Goal: Transaction & Acquisition: Subscribe to service/newsletter

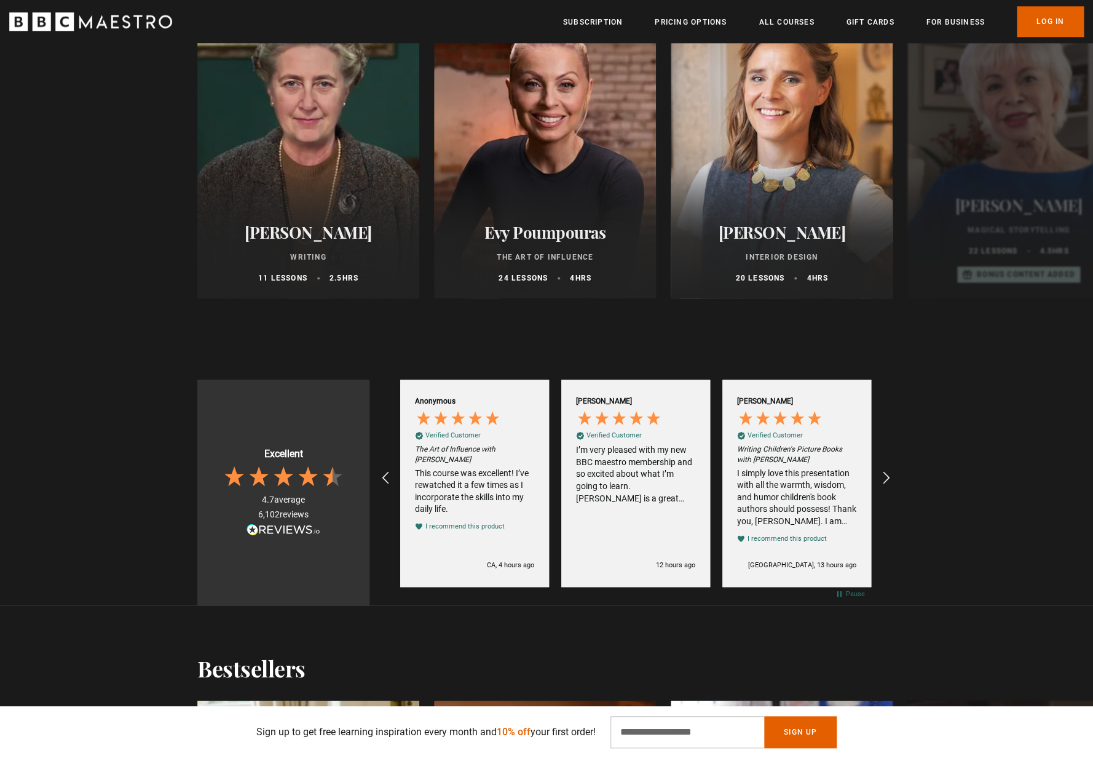
scroll to position [586, 0]
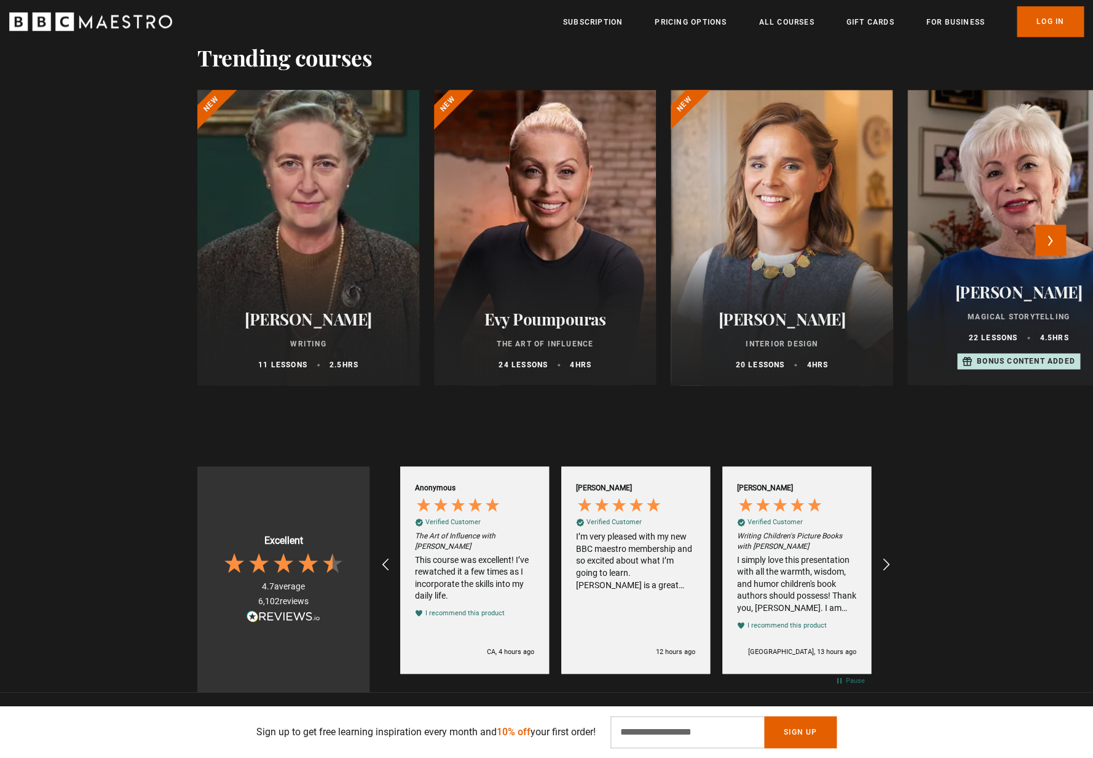
click at [377, 203] on div at bounding box center [308, 237] width 244 height 325
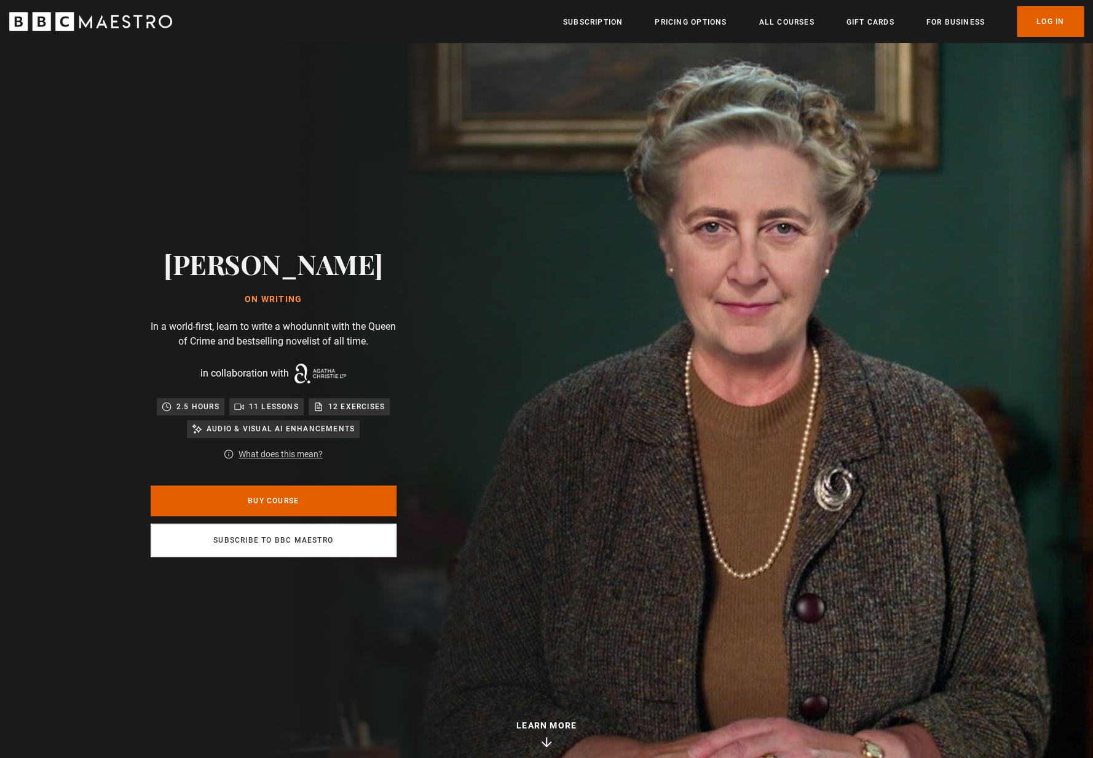
click at [322, 547] on link "Subscribe to BBC Maestro" at bounding box center [274, 539] width 246 height 33
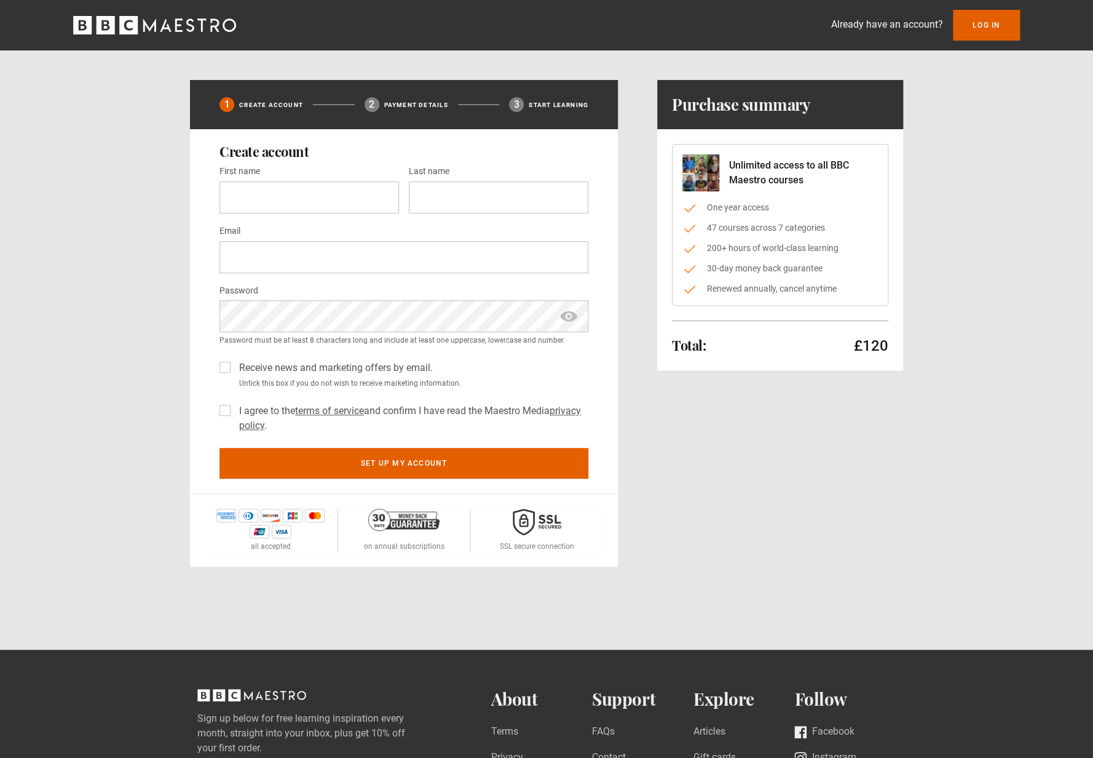
click at [133, 31] on icon "BBC Maestro" at bounding box center [128, 25] width 18 height 18
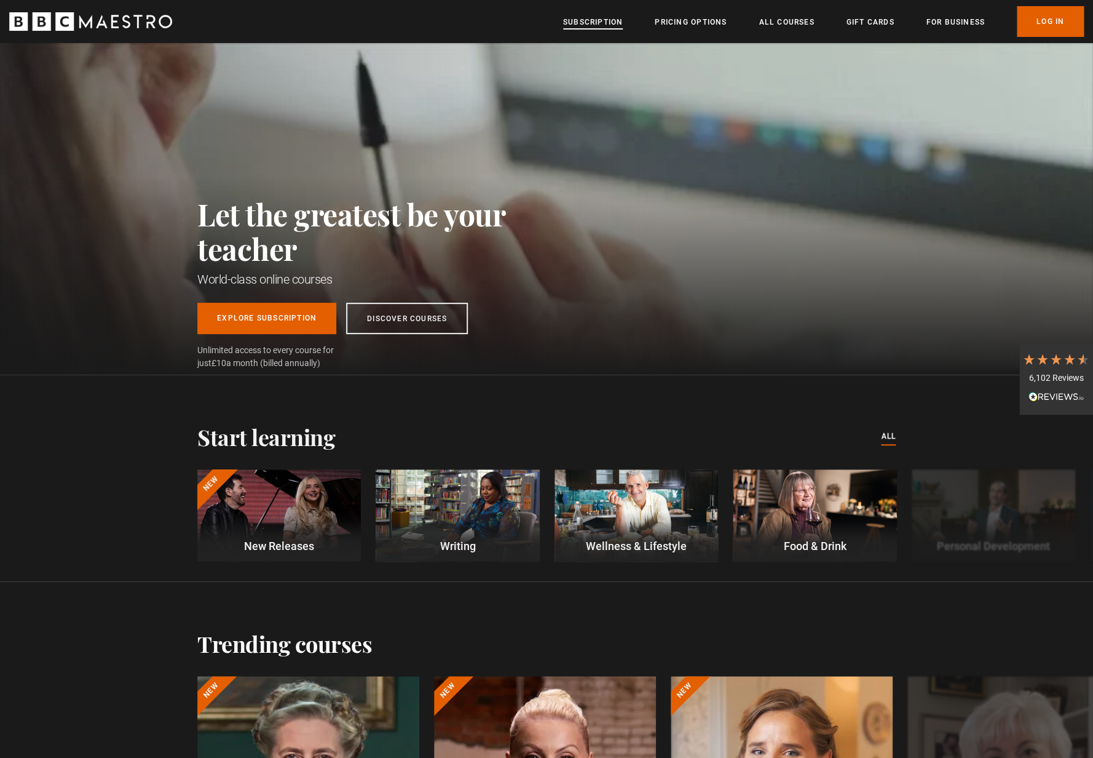
click at [586, 28] on link "Subscription" at bounding box center [593, 22] width 60 height 12
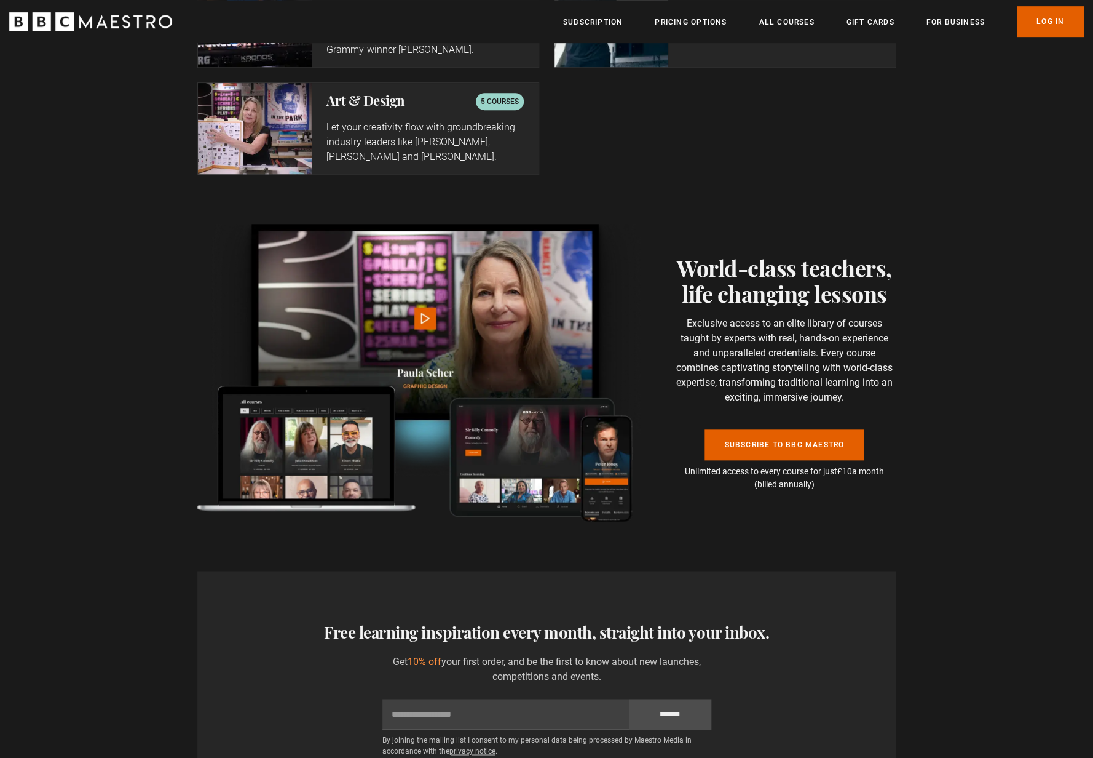
scroll to position [2493, 0]
